Goal: Find specific page/section: Find specific page/section

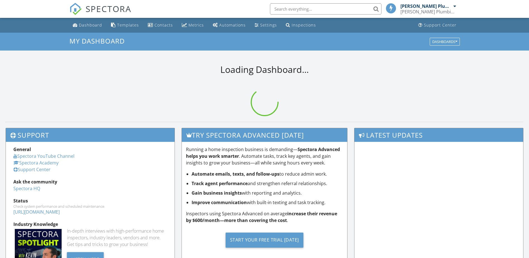
click at [295, 7] on input "text" at bounding box center [325, 8] width 111 height 11
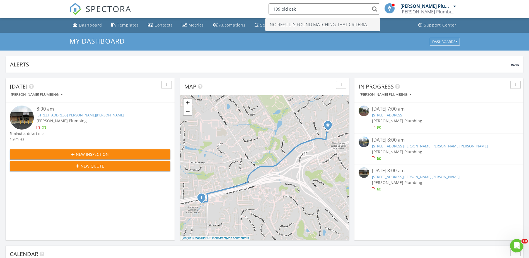
type input "109 old oaks"
click at [319, 7] on input "109 old oaks" at bounding box center [323, 8] width 111 height 11
drag, startPoint x: 318, startPoint y: 11, endPoint x: 261, endPoint y: 16, distance: 57.0
click at [267, 15] on div "SPECTORA 109 old oaks No results found matching that criteria. Behrle Plumbing …" at bounding box center [264, 9] width 390 height 18
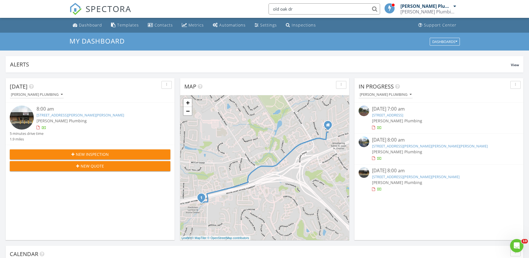
click at [306, 9] on input "old oak dr" at bounding box center [323, 8] width 111 height 11
type input "old oak dr"
click at [275, 8] on li "old oak dr No results found matching that criteria." at bounding box center [322, 9] width 119 height 18
click at [332, 7] on input "old oak dr" at bounding box center [323, 8] width 111 height 11
drag, startPoint x: 318, startPoint y: 10, endPoint x: 266, endPoint y: 14, distance: 52.0
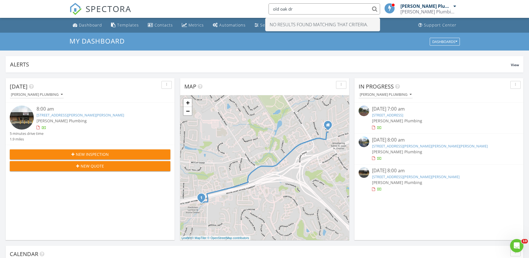
click at [267, 14] on div "SPECTORA old oak dr No results found matching that criteria. Behrle Plumbing Be…" at bounding box center [264, 9] width 390 height 18
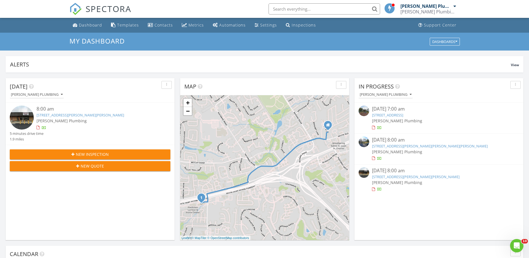
click at [299, 11] on input "text" at bounding box center [323, 8] width 111 height 11
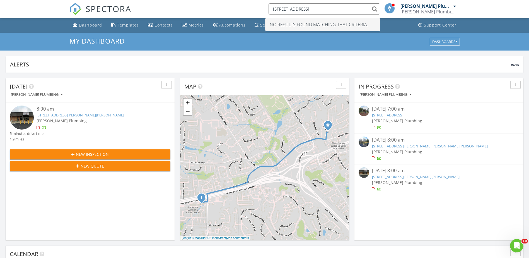
type input "109 Old Oak Dr"
drag, startPoint x: 244, startPoint y: 9, endPoint x: 244, endPoint y: 13, distance: 3.6
click at [244, 9] on div "SPECTORA 109 Old Oak Dr No results found matching that criteria. Behrle Plumbin…" at bounding box center [264, 9] width 390 height 18
